Goal: Task Accomplishment & Management: Complete application form

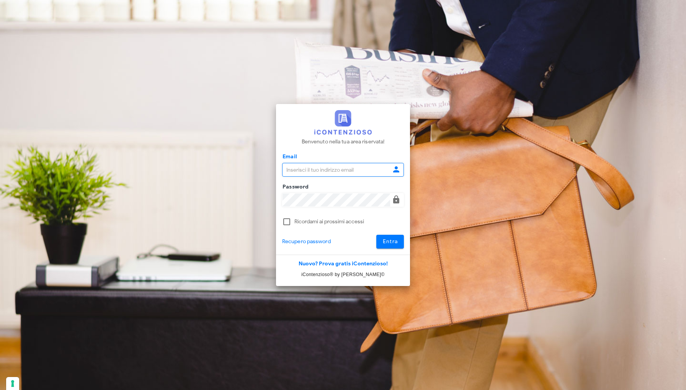
type input "[EMAIL_ADDRESS][DOMAIN_NAME]"
click at [393, 243] on span "Entra" at bounding box center [390, 241] width 16 height 7
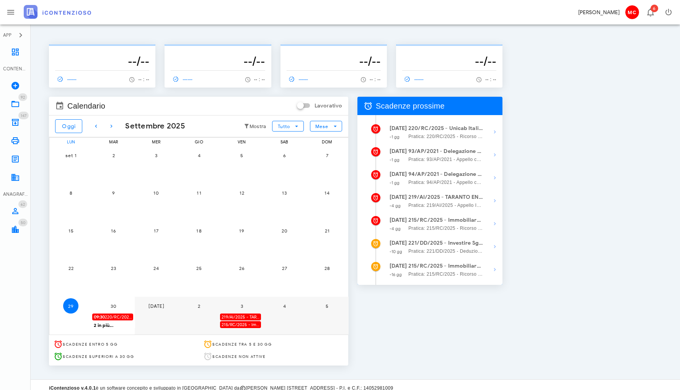
click at [129, 314] on span "09:30 220/RC/2025 - Unicab Italia S.r.l. a socio unico - Presentarsi in Udienza" at bounding box center [113, 317] width 39 height 7
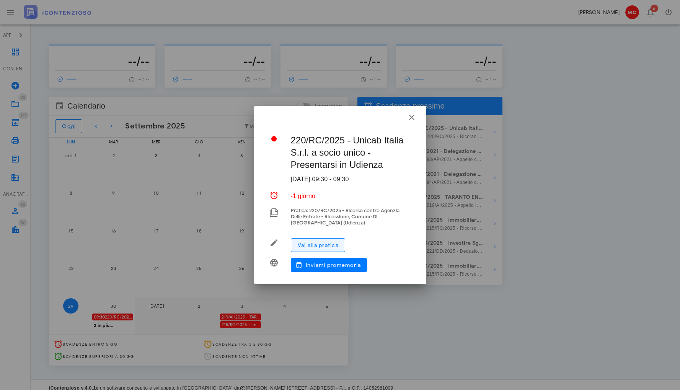
click at [342, 243] on button "Vai alla pratica" at bounding box center [318, 245] width 54 height 14
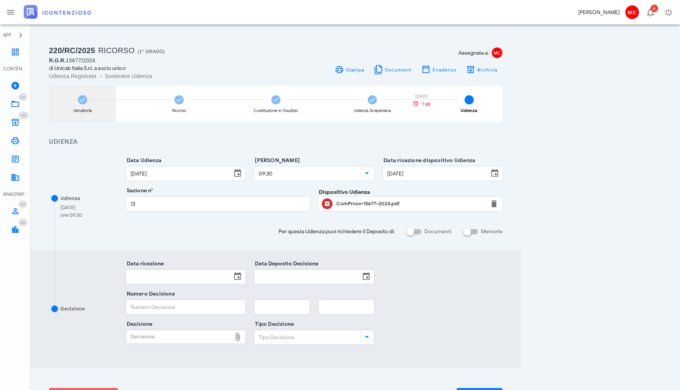
click at [89, 101] on div "Istruttoria" at bounding box center [82, 104] width 67 height 36
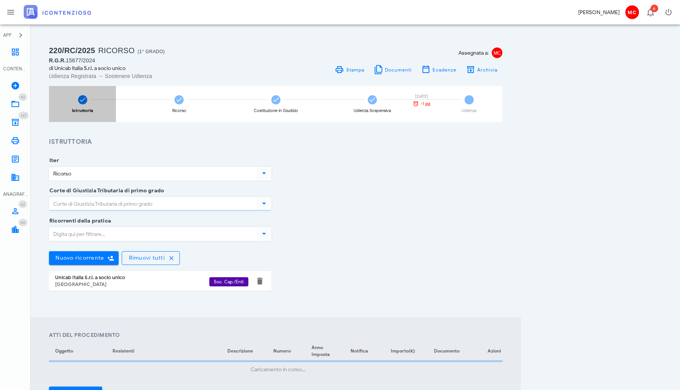
type input "Roma"
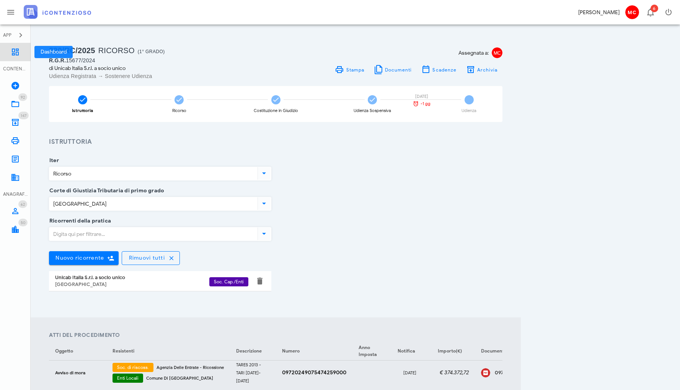
click at [22, 55] on link "Dashboard" at bounding box center [15, 52] width 31 height 18
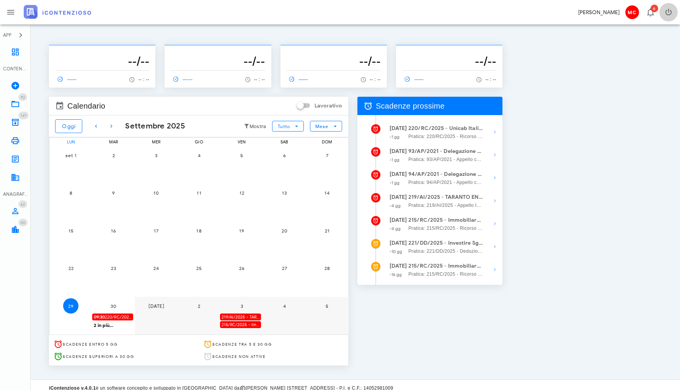
click at [671, 15] on icon "button" at bounding box center [668, 12] width 9 height 9
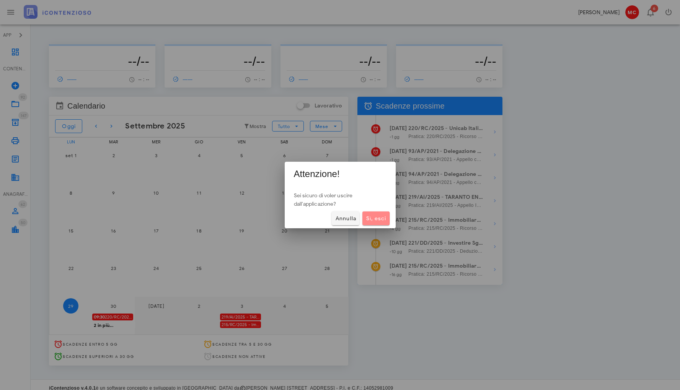
click at [385, 217] on span "Sì, esci" at bounding box center [375, 218] width 21 height 7
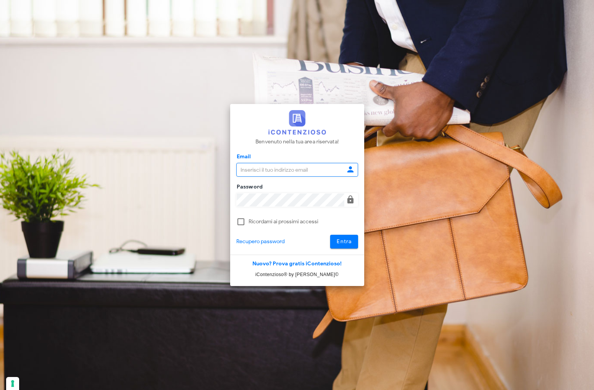
type input "[EMAIL_ADDRESS][DOMAIN_NAME]"
click at [332, 246] on button "Entra" at bounding box center [344, 242] width 28 height 14
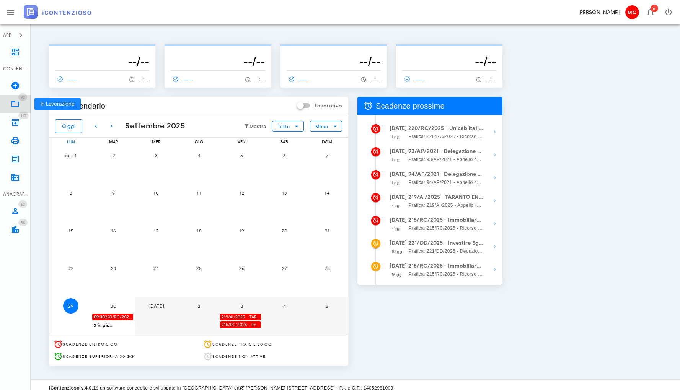
click at [14, 101] on icon at bounding box center [15, 104] width 9 height 9
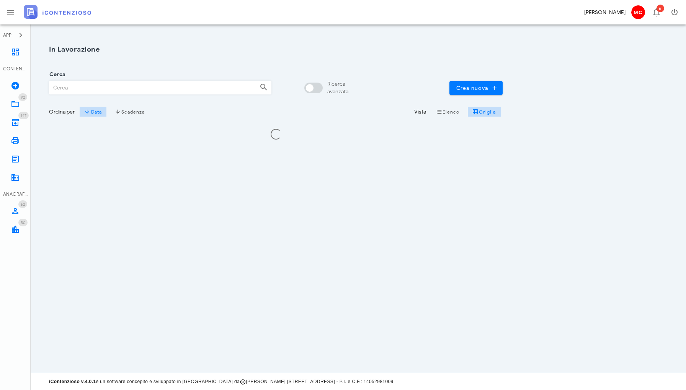
click at [189, 88] on input "Cerca" at bounding box center [151, 87] width 204 height 13
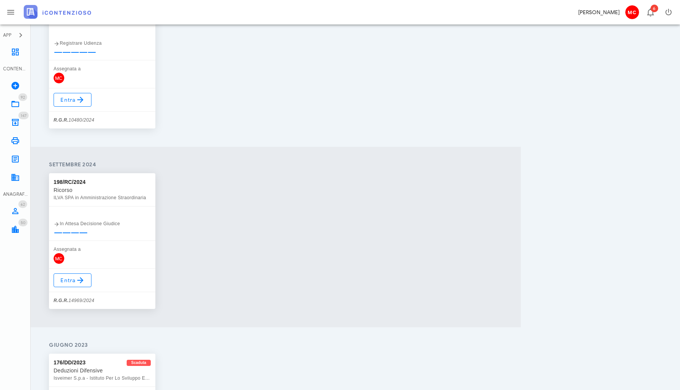
scroll to position [185, 0]
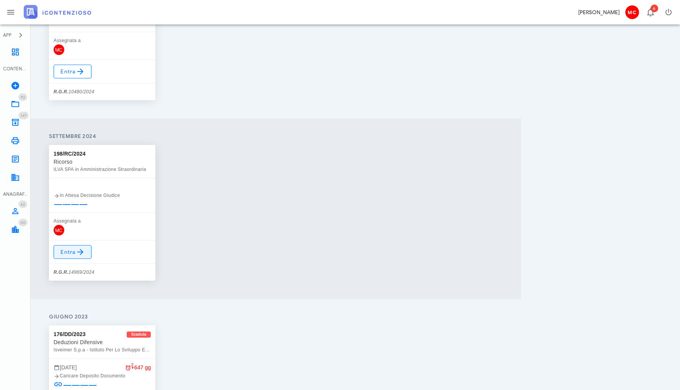
type input "198"
click at [64, 257] on link "Entra" at bounding box center [73, 252] width 38 height 14
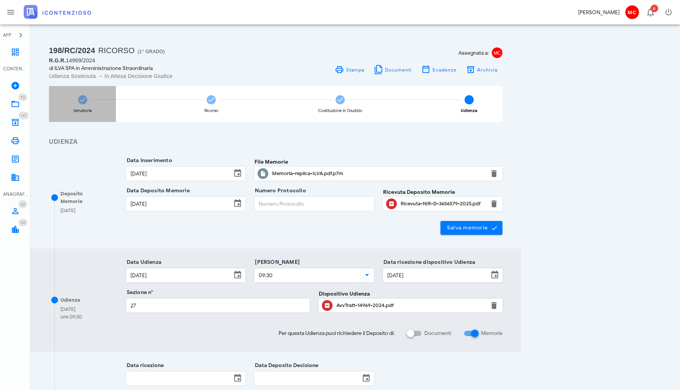
click at [89, 100] on div "Istruttoria" at bounding box center [82, 104] width 67 height 36
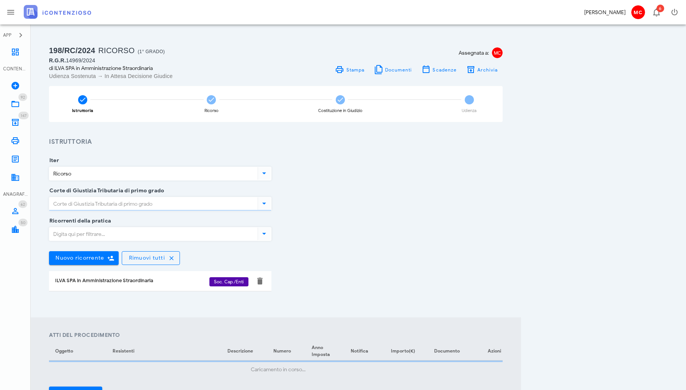
type input "Roma"
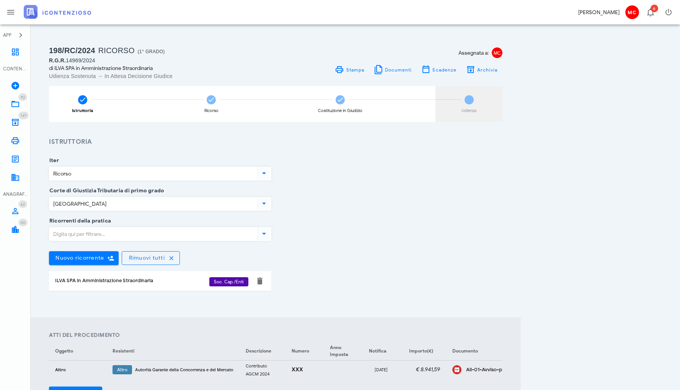
click at [467, 102] on span "4" at bounding box center [469, 99] width 9 height 9
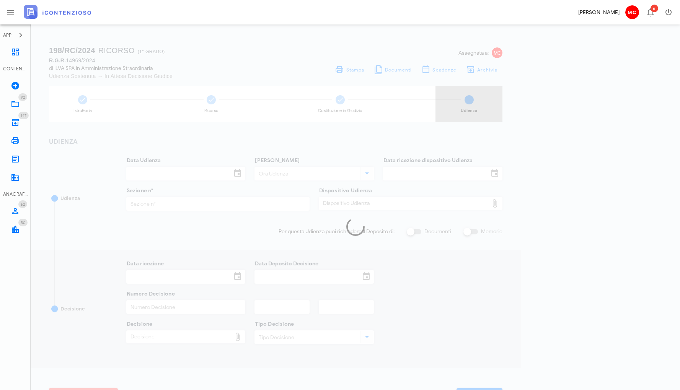
type input "24/09/2025"
type input "09:30"
type input "01/07/2025"
type input "27"
checkbox input "true"
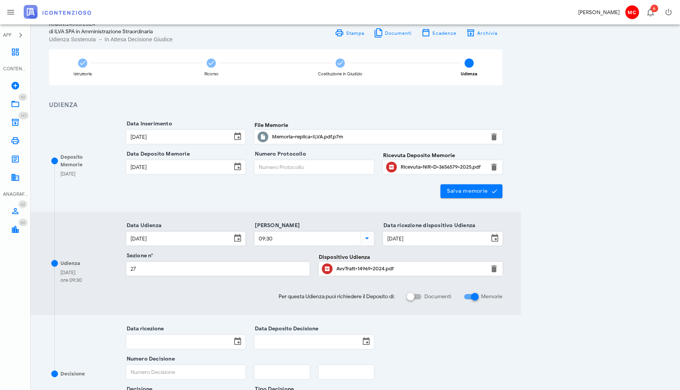
scroll to position [122, 0]
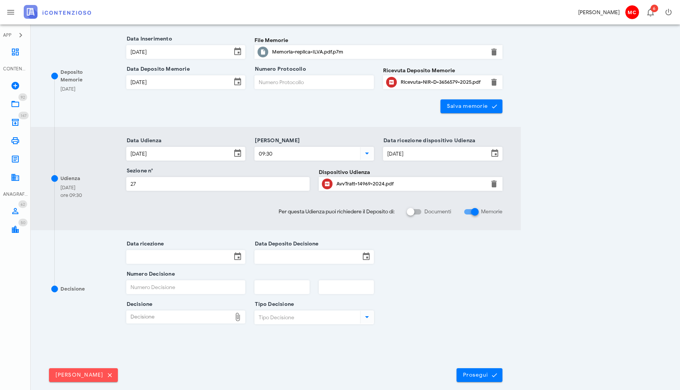
click at [202, 259] on input "Data ricezione" at bounding box center [179, 257] width 105 height 13
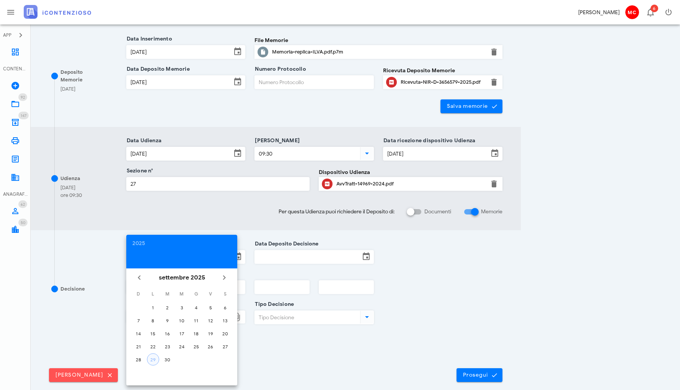
click at [151, 359] on div "29" at bounding box center [152, 360] width 11 height 6
type input "29/09/2025"
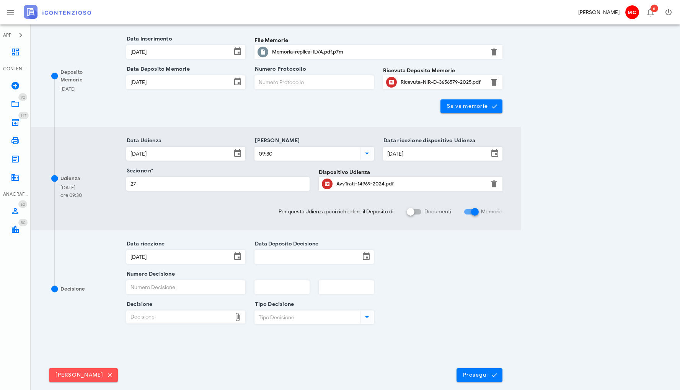
click at [369, 318] on icon at bounding box center [366, 317] width 9 height 9
click at [351, 336] on div "Sentenza" at bounding box center [314, 337] width 107 height 7
type input "Sentenza"
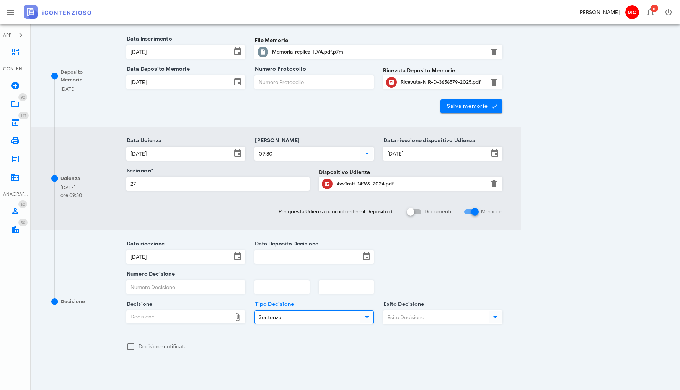
click at [493, 318] on icon at bounding box center [495, 317] width 9 height 9
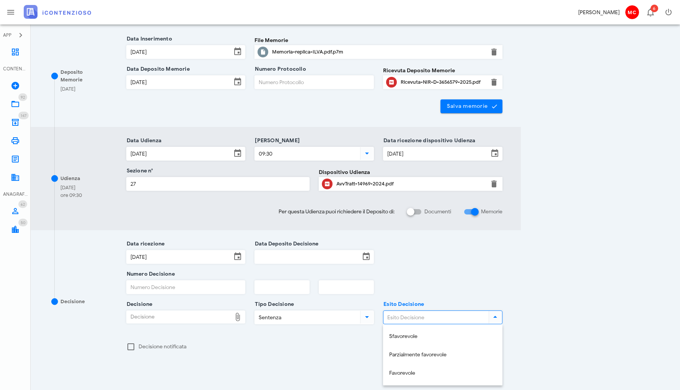
click at [439, 269] on div "Data ricezione 29/09/2025 Data Deposito Decisione" at bounding box center [315, 259] width 386 height 30
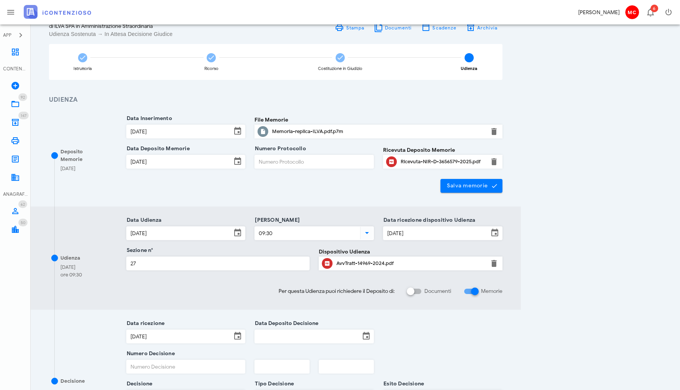
scroll to position [0, 0]
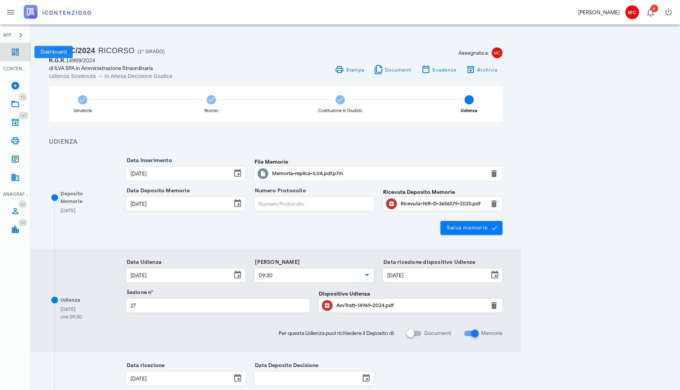
click at [22, 59] on link "Dashboard" at bounding box center [15, 52] width 31 height 18
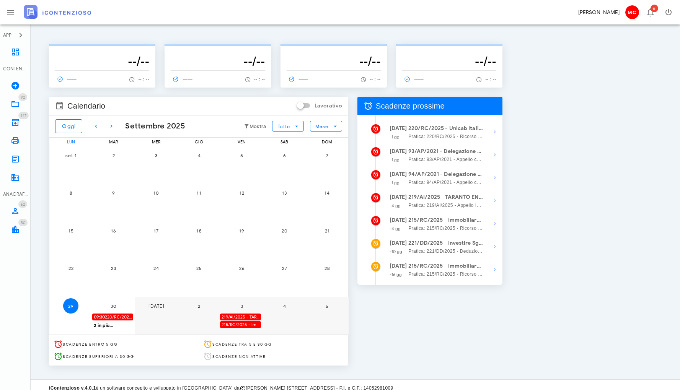
click at [578, 176] on div "-------------- --/-- ------ -- : -- -------------- --/-- ------ -- : -- -------…" at bounding box center [355, 202] width 631 height 337
click at [256, 315] on div "219/AI/2025 - TARANTO ENERGIA Srl in Amministrazione - Depositare i documenti p…" at bounding box center [240, 317] width 41 height 7
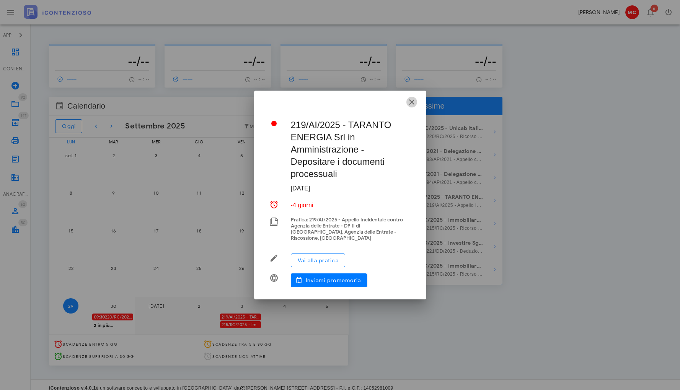
click at [411, 106] on icon "button" at bounding box center [411, 102] width 9 height 9
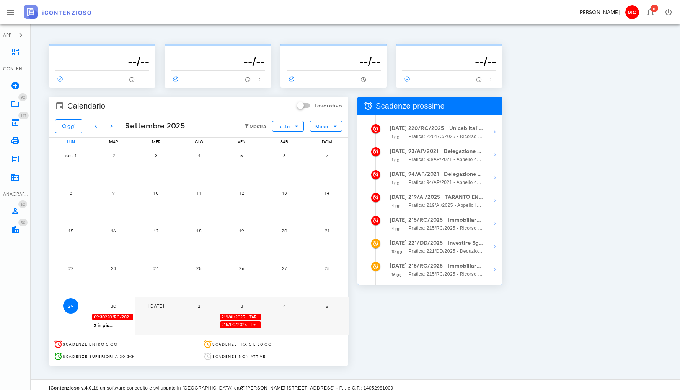
click at [251, 327] on div "215/RC/2025 - Immobiliare Veledil Prima S.r.l. in liquidazione - Invio Memorie …" at bounding box center [240, 324] width 41 height 7
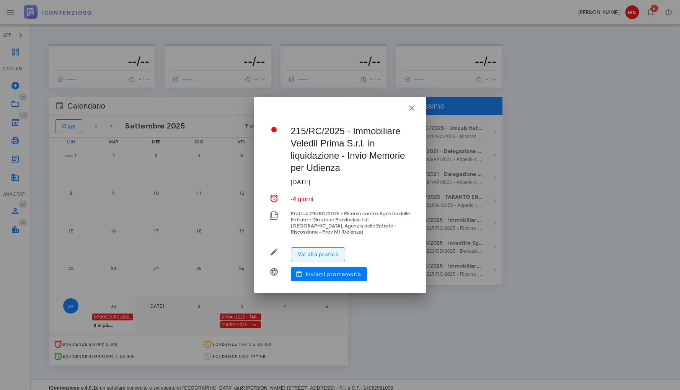
click at [317, 252] on span "Vai alla pratica" at bounding box center [317, 254] width 41 height 7
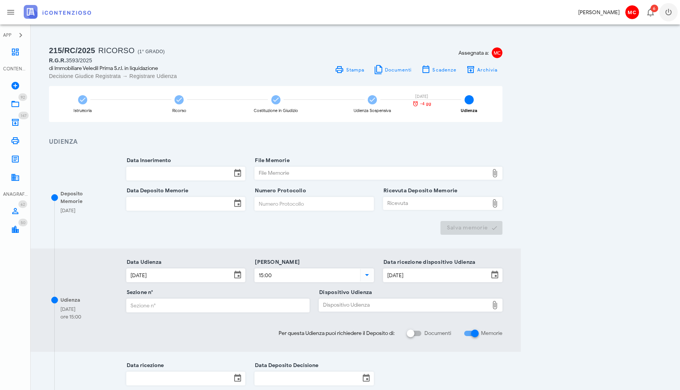
click at [666, 15] on icon "button" at bounding box center [668, 12] width 9 height 9
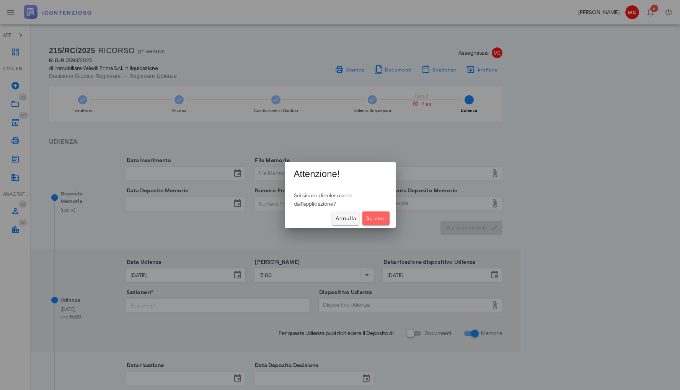
click at [386, 218] on span "Sì, esci" at bounding box center [375, 218] width 21 height 7
